Goal: Obtain resource: Download file/media

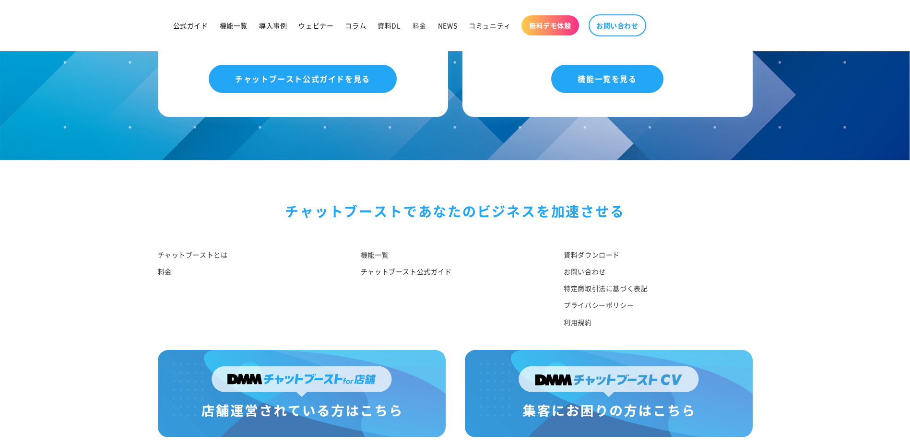
scroll to position [1105, 0]
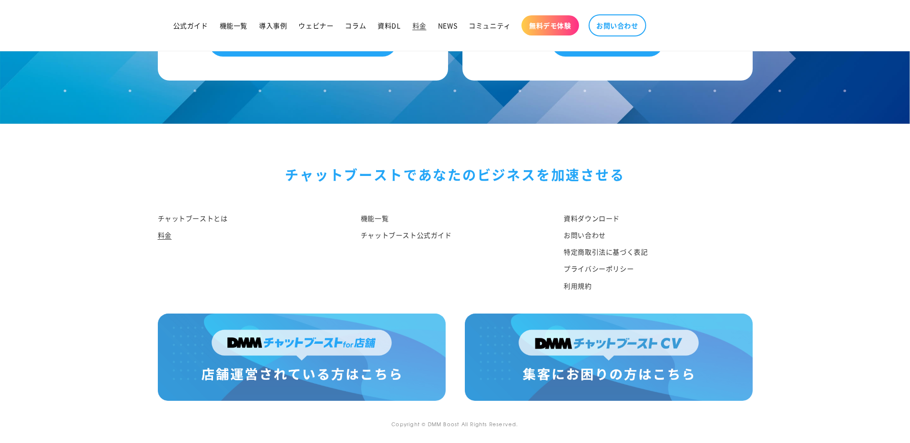
click at [291, 333] on img at bounding box center [302, 357] width 288 height 87
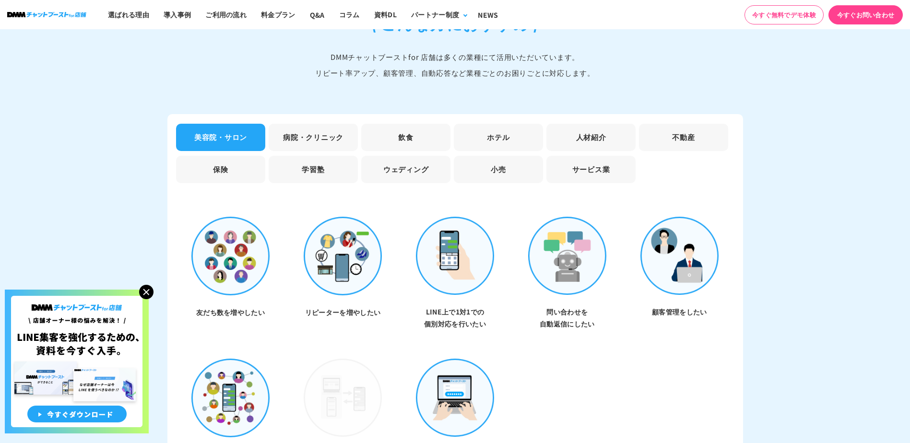
scroll to position [2695, 0]
click at [220, 155] on li "保険" at bounding box center [220, 168] width 89 height 27
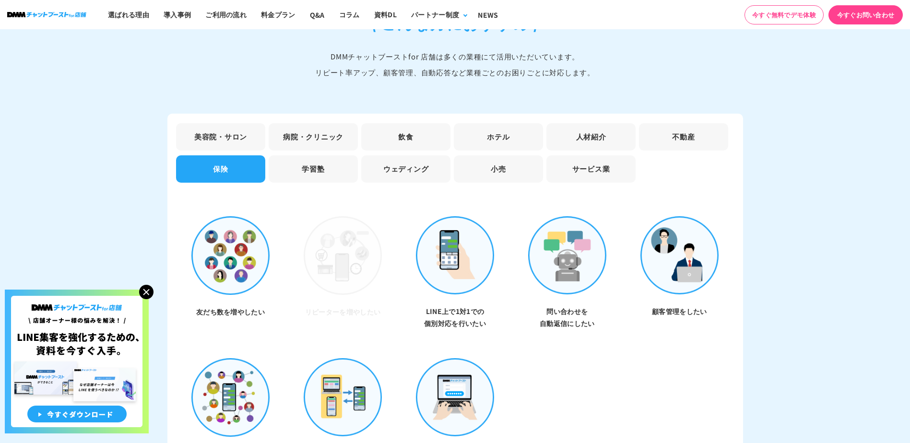
click at [226, 141] on li "美容院・サロン" at bounding box center [220, 136] width 89 height 27
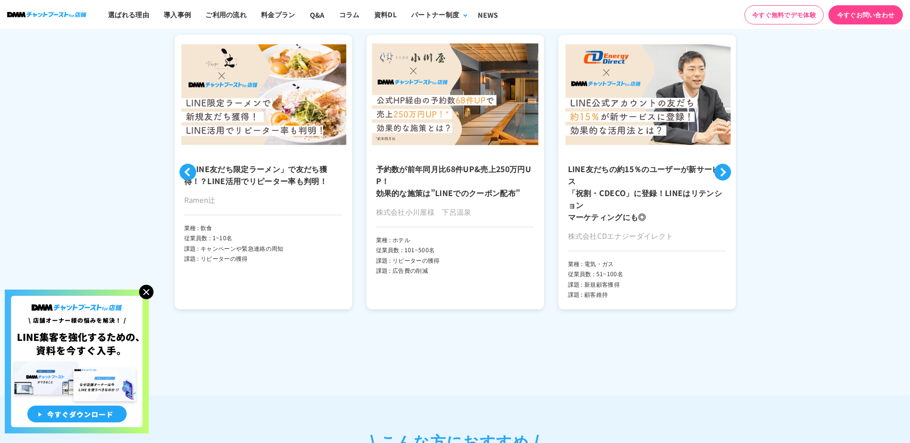
scroll to position [2276, 0]
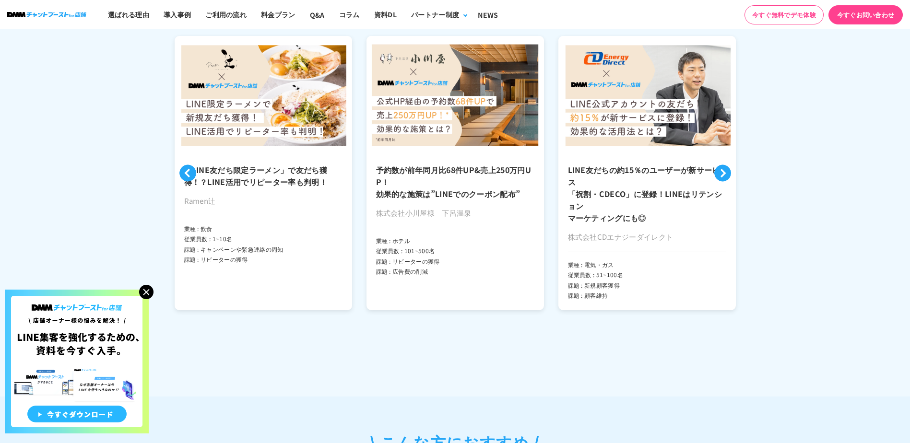
click at [146, 300] on img at bounding box center [77, 362] width 144 height 144
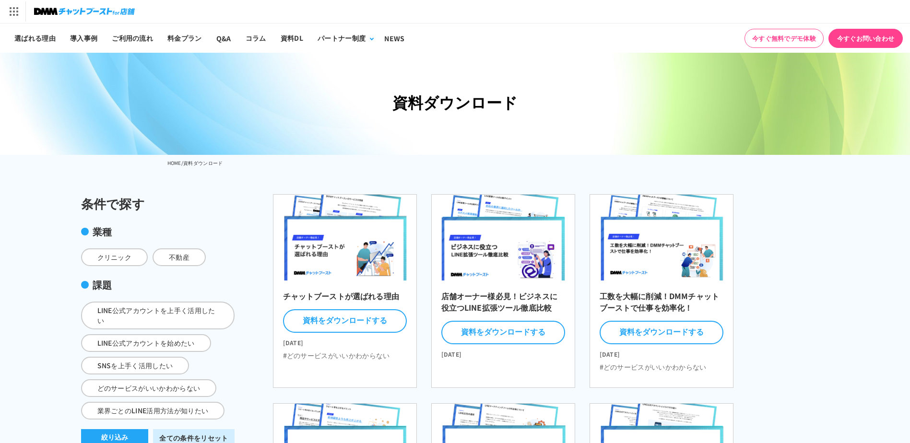
click at [829, 336] on div "チャットブーストが選ばれる理由 資料をダウンロードする 2023.01.25 #どのサービスがいいかわからない 店舗オーナー様必見！ビジネスに役立つLINE拡…" at bounding box center [549, 433] width 576 height 479
click at [819, 328] on ul "チャットブーストが選ばれる理由 資料をダウンロードする 2023.01.25 #どのサービスがいいかわからない 店舗オーナー様必見！ビジネスに役立つLINE拡…" at bounding box center [549, 415] width 552 height 443
click at [442, 1] on div "DMM.com トップへ DMM TV 電子書籍 オンラインゲーム PCゲーム/ソフトウェア オンラインクレーンゲーム スクラッチ 通販 キャラクターグッズ" at bounding box center [455, 11] width 910 height 23
